Goal: Transaction & Acquisition: Book appointment/travel/reservation

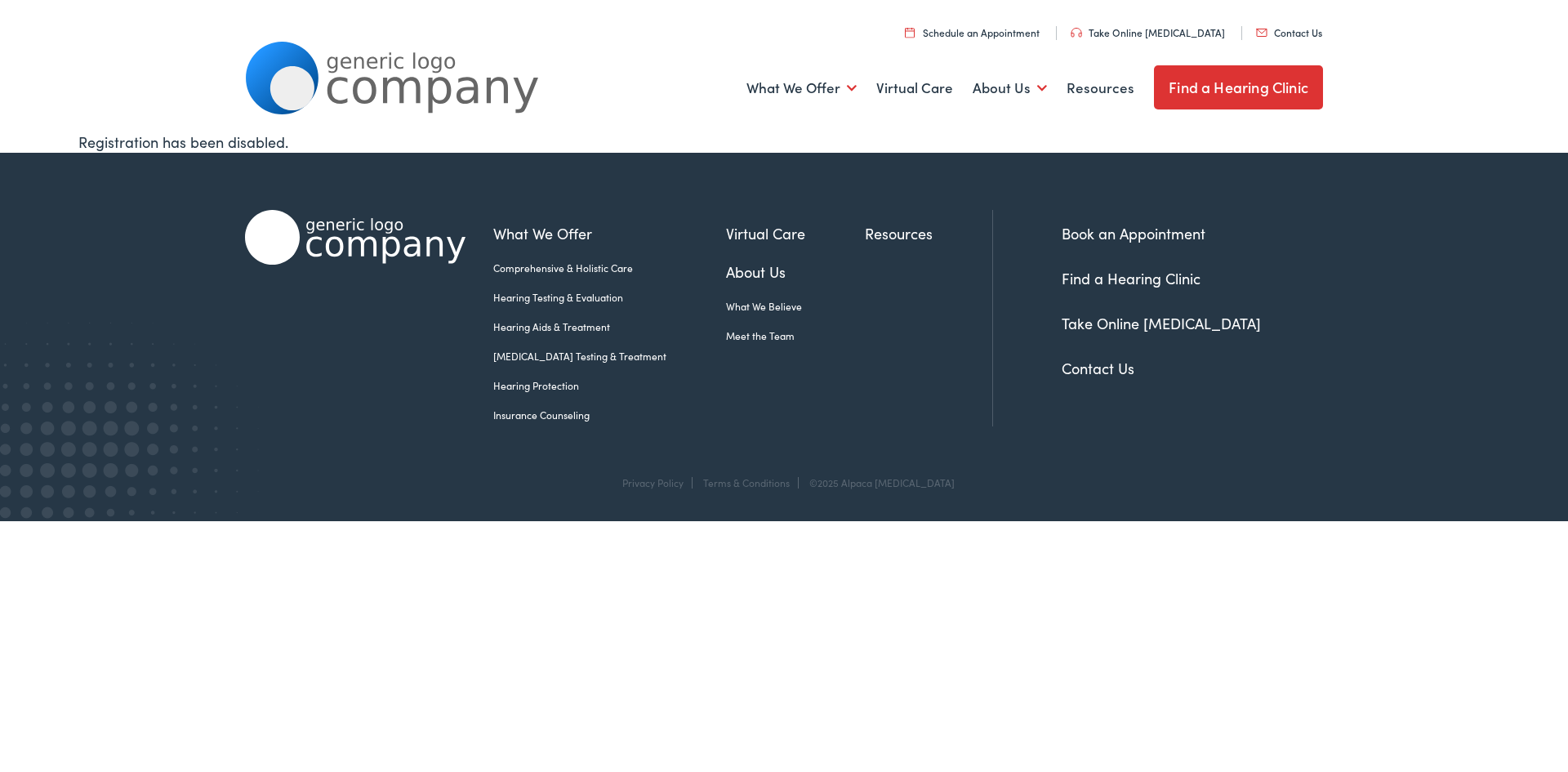
click at [1179, 230] on link "Book an Appointment" at bounding box center [1133, 233] width 144 height 20
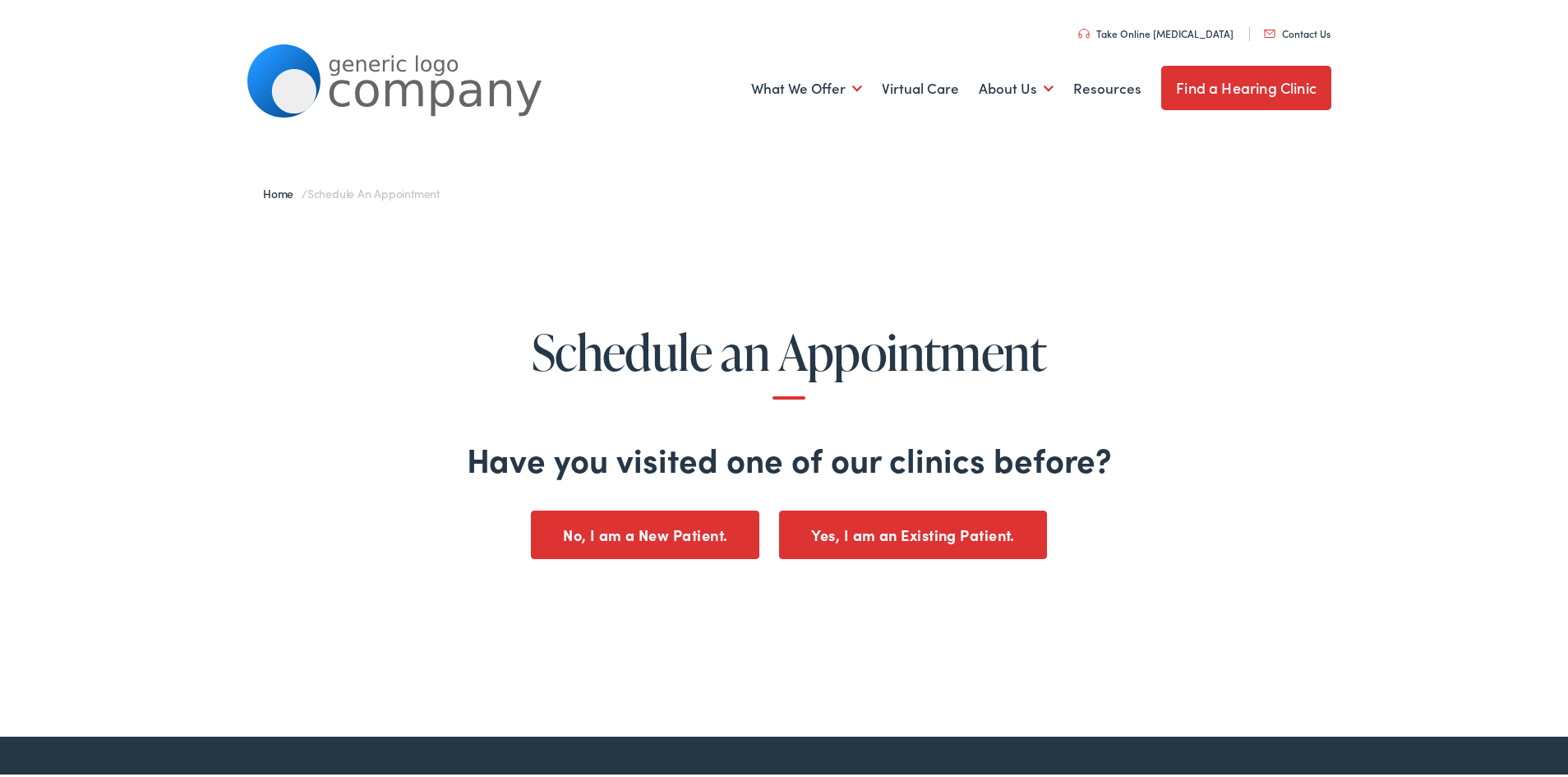
click at [699, 538] on button "No, I am a New Patient." at bounding box center [645, 532] width 228 height 48
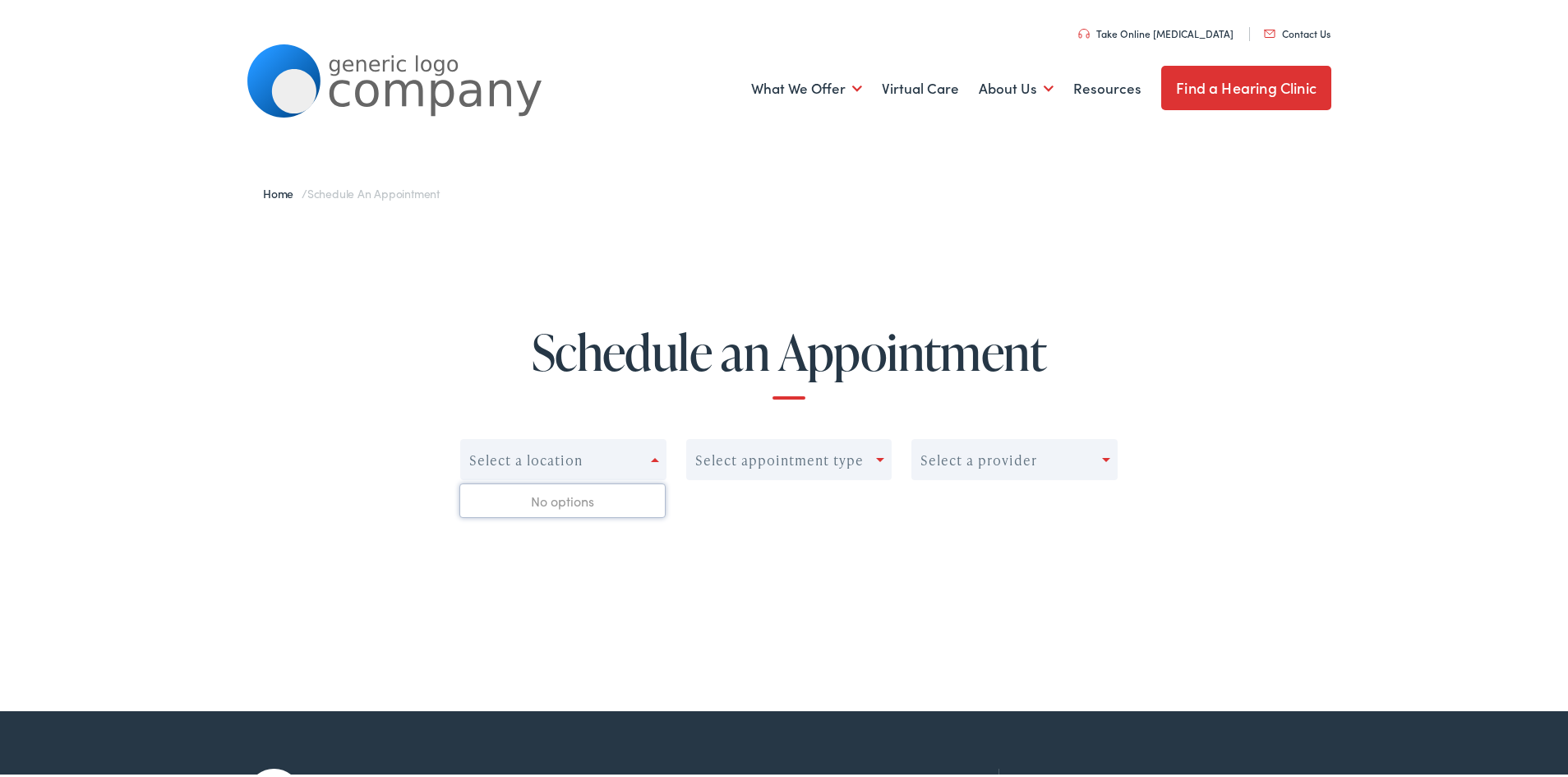
click at [653, 454] on div at bounding box center [658, 457] width 15 height 23
click at [651, 454] on div at bounding box center [658, 457] width 15 height 23
click at [631, 458] on div "Select a location" at bounding box center [556, 457] width 190 height 23
click at [801, 472] on div "Select appointment type" at bounding box center [788, 457] width 206 height 41
click at [831, 464] on div "Select appointment type" at bounding box center [780, 458] width 168 height 15
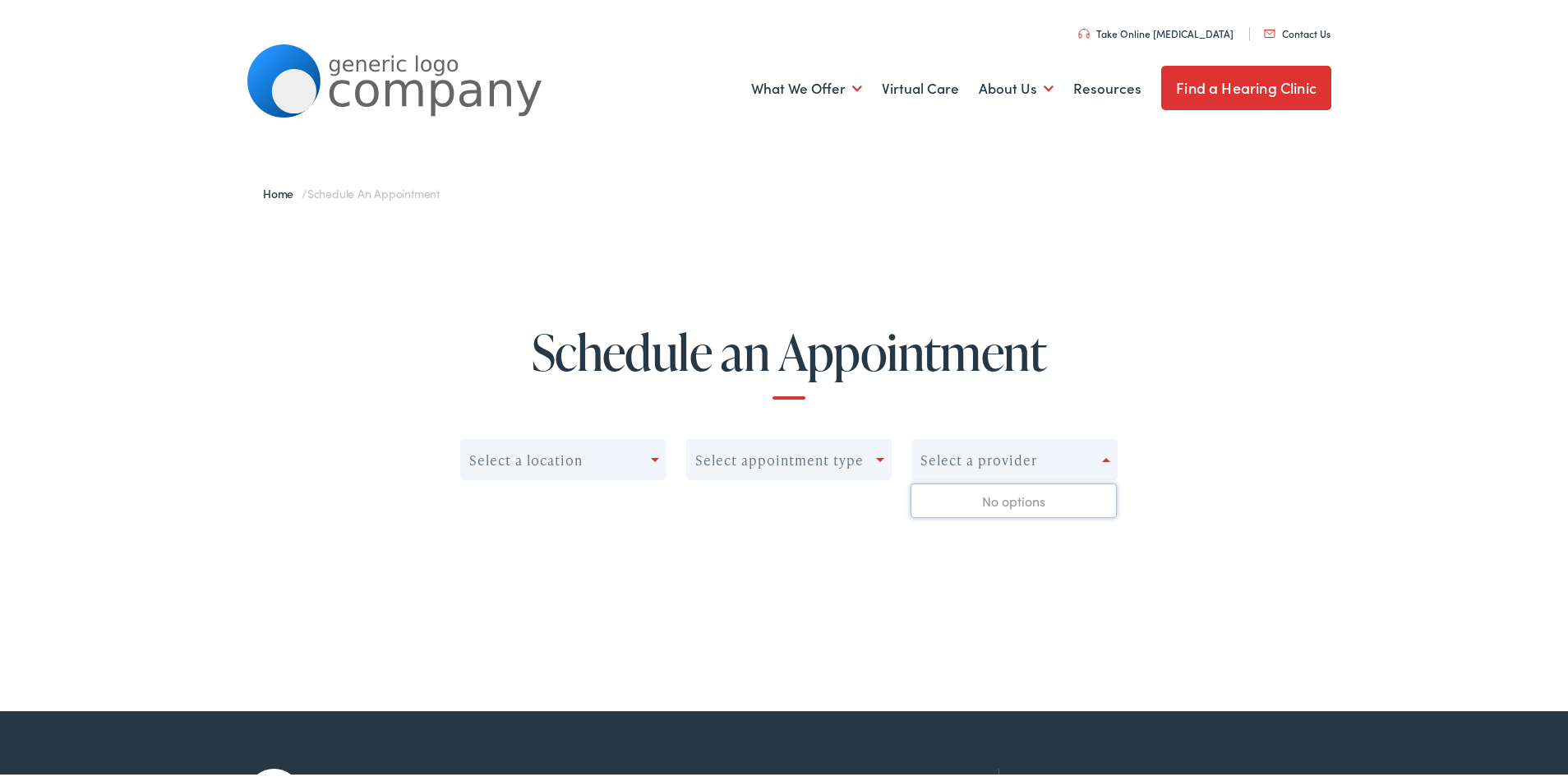
click at [967, 463] on div "Select a provider" at bounding box center [979, 458] width 117 height 15
click at [982, 511] on div "No options" at bounding box center [1014, 498] width 205 height 33
